Goal: Check status: Check status

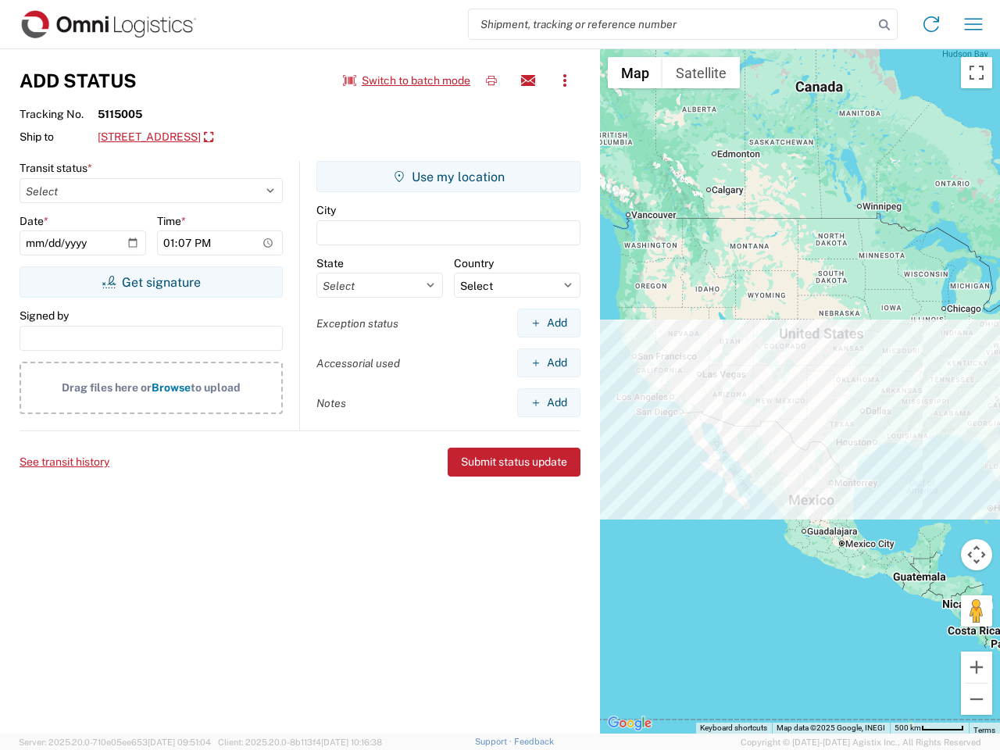
click at [671, 24] on input "search" at bounding box center [671, 24] width 405 height 30
click at [885, 25] on icon at bounding box center [885, 25] width 22 height 22
click at [931, 24] on icon at bounding box center [931, 24] width 25 height 25
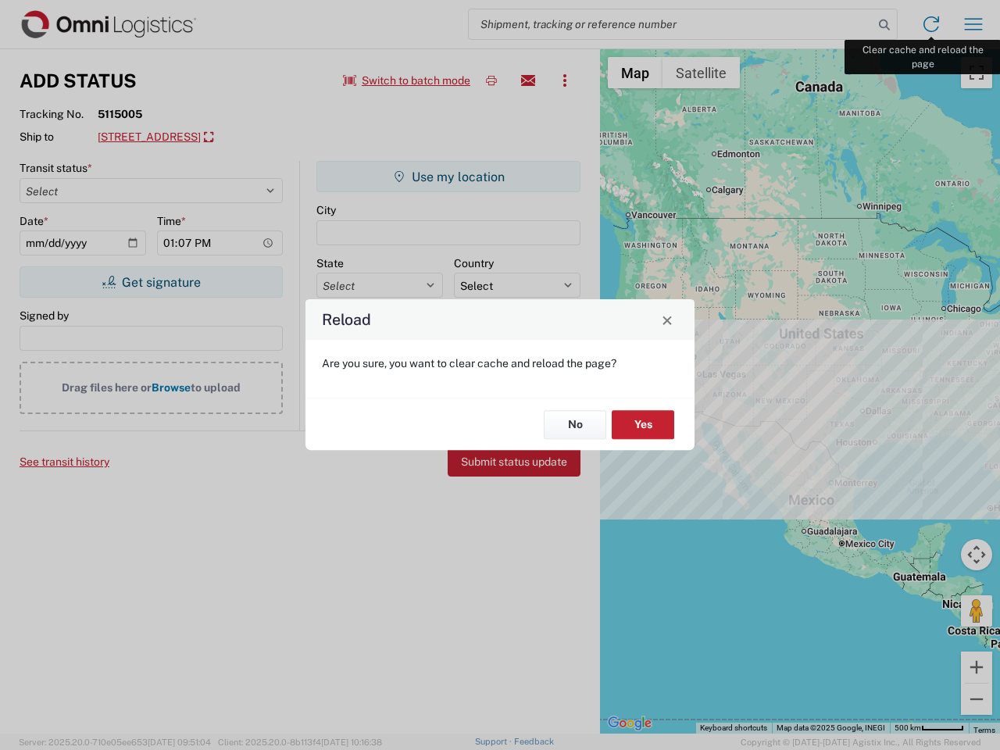
click at [974, 24] on div "Reload Are you sure, you want to clear cache and reload the page? No Yes" at bounding box center [500, 375] width 1000 height 750
click at [407, 80] on div "Reload Are you sure, you want to clear cache and reload the page? No Yes" at bounding box center [500, 375] width 1000 height 750
click at [492, 80] on div "Reload Are you sure, you want to clear cache and reload the page? No Yes" at bounding box center [500, 375] width 1000 height 750
click at [528, 80] on div "Reload Are you sure, you want to clear cache and reload the page? No Yes" at bounding box center [500, 375] width 1000 height 750
click at [565, 80] on div "Reload Are you sure, you want to clear cache and reload the page? No Yes" at bounding box center [500, 375] width 1000 height 750
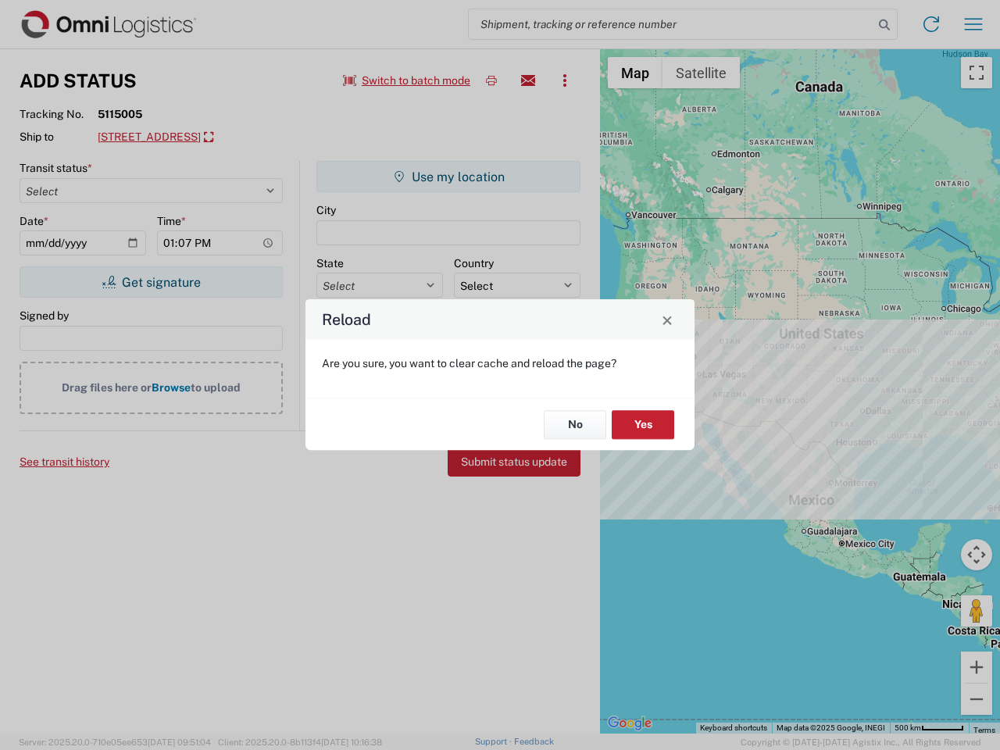
click at [239, 138] on div "Reload Are you sure, you want to clear cache and reload the page? No Yes" at bounding box center [500, 375] width 1000 height 750
click at [151, 282] on div "Reload Are you sure, you want to clear cache and reload the page? No Yes" at bounding box center [500, 375] width 1000 height 750
